Goal: Information Seeking & Learning: Learn about a topic

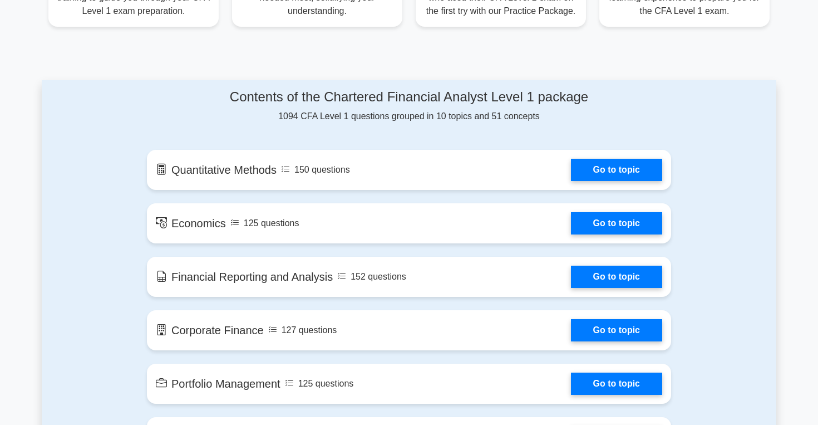
scroll to position [511, 0]
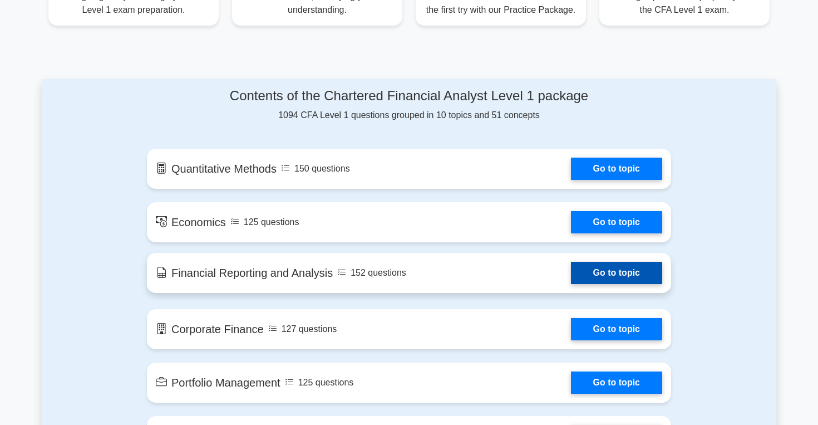
click at [597, 275] on link "Go to topic" at bounding box center [616, 273] width 91 height 22
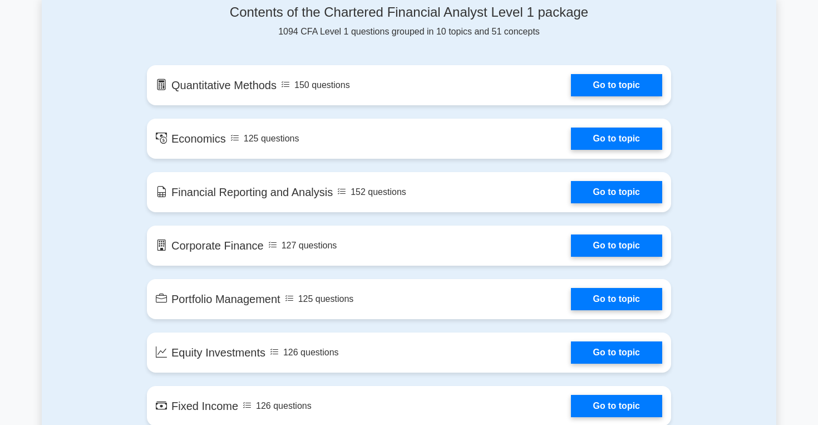
scroll to position [593, 0]
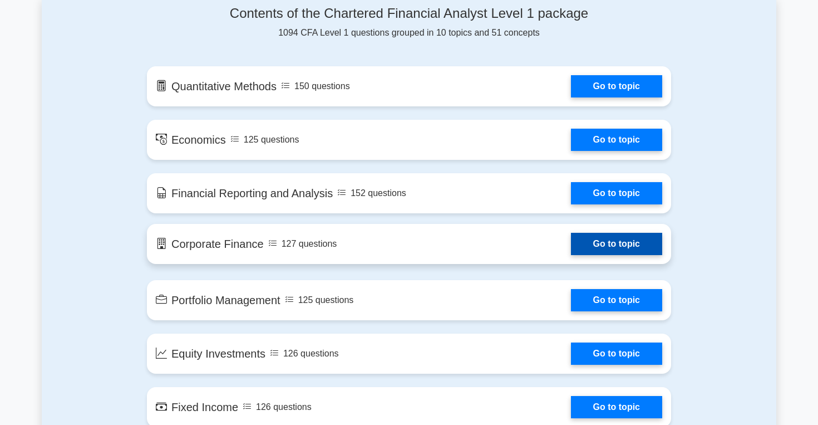
click at [596, 245] on link "Go to topic" at bounding box center [616, 244] width 91 height 22
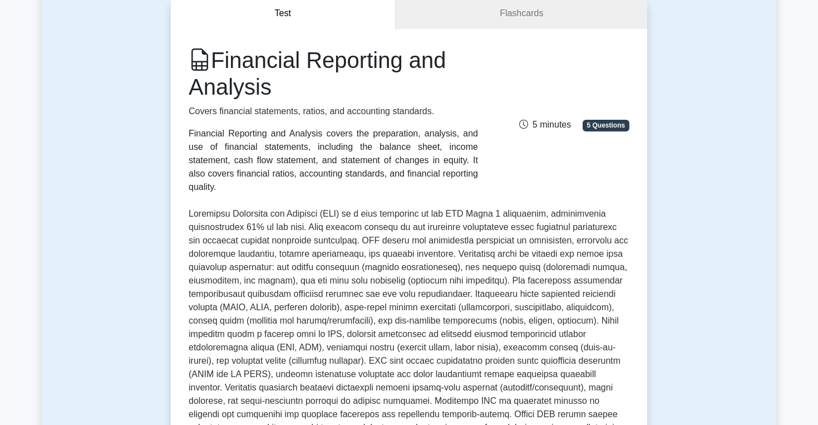
scroll to position [110, 0]
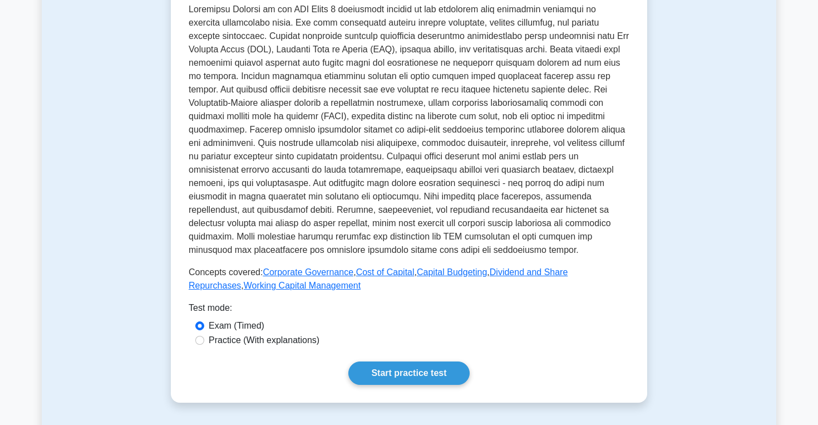
scroll to position [404, 0]
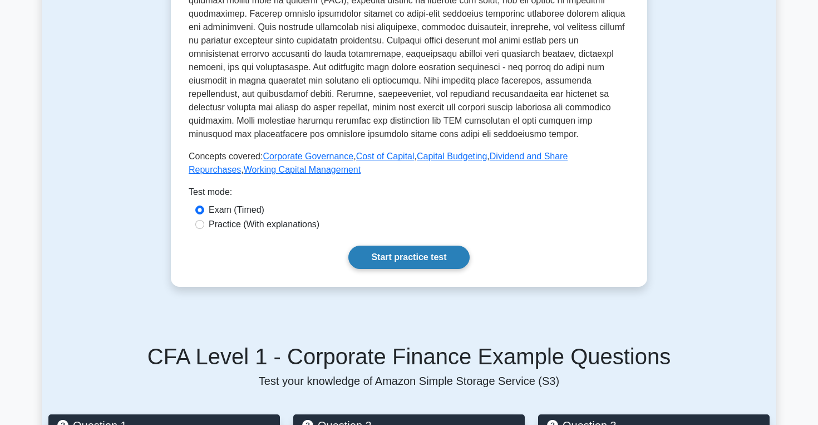
click at [416, 260] on link "Start practice test" at bounding box center [408, 256] width 121 height 23
